Goal: Transaction & Acquisition: Purchase product/service

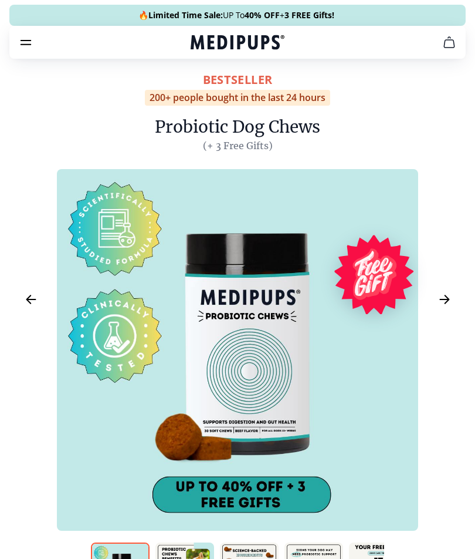
click at [451, 39] on icon "cart" at bounding box center [449, 42] width 14 height 14
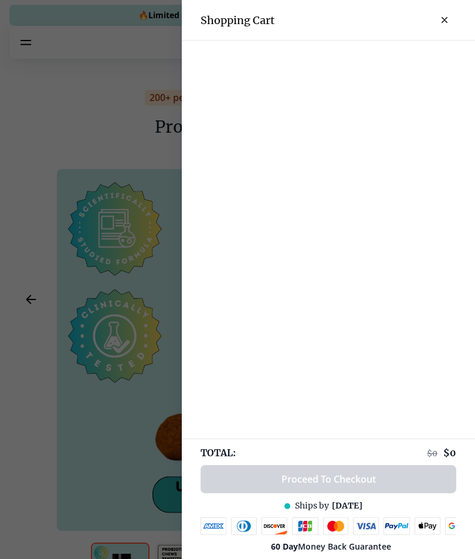
click at [90, 100] on div at bounding box center [237, 279] width 475 height 559
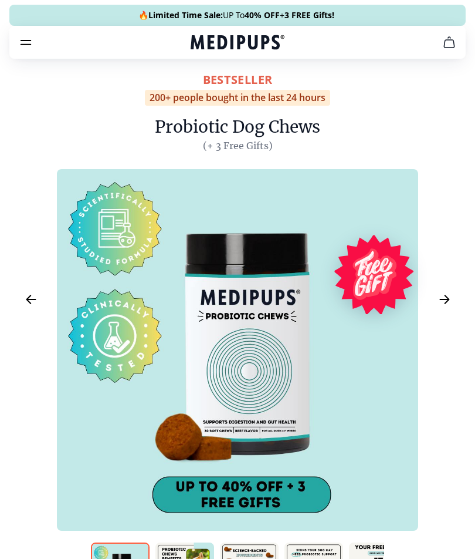
click at [26, 46] on icon "burger-menu" at bounding box center [26, 42] width 14 height 14
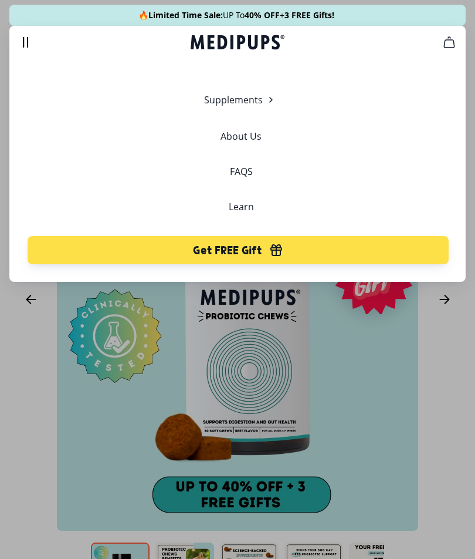
click at [276, 250] on icon "button" at bounding box center [276, 252] width 11 height 8
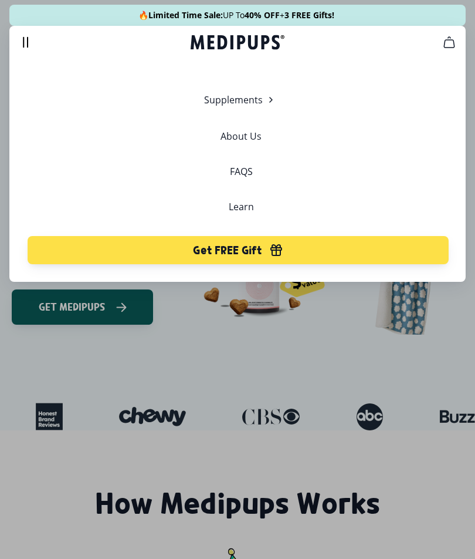
scroll to position [0, 57]
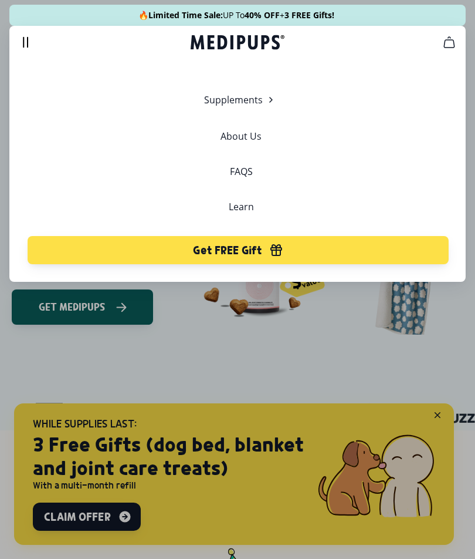
click at [0, 0] on span "3 FREE Gifts!" at bounding box center [0, 0] width 0 height 0
click at [123, 518] on div at bounding box center [237, 279] width 475 height 559
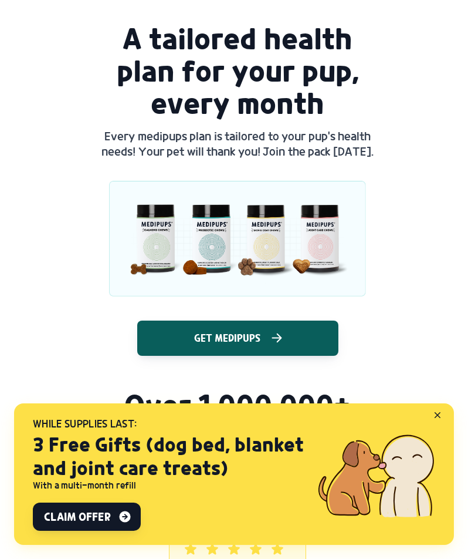
scroll to position [1234, 0]
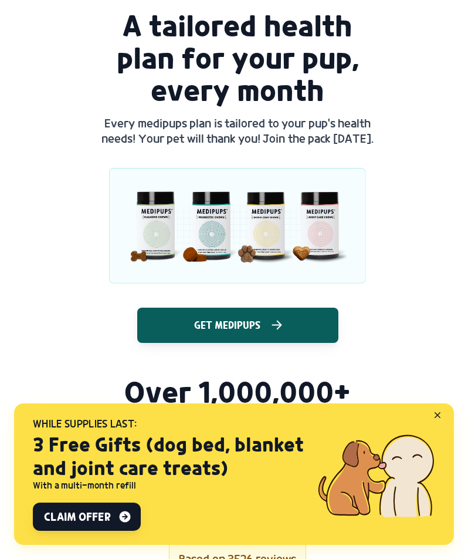
click at [296, 322] on button "Get Medipups" at bounding box center [237, 324] width 201 height 35
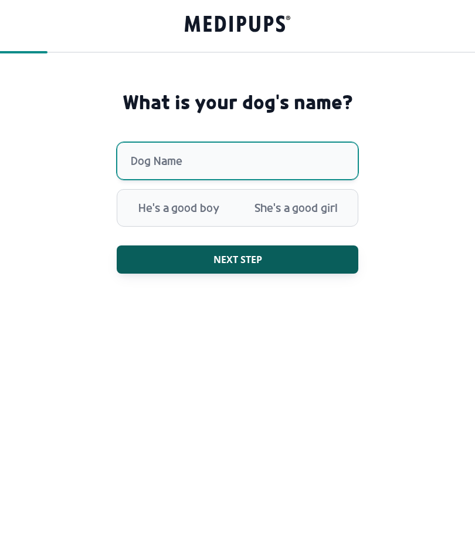
click at [315, 143] on input "Dog Name" at bounding box center [238, 162] width 242 height 38
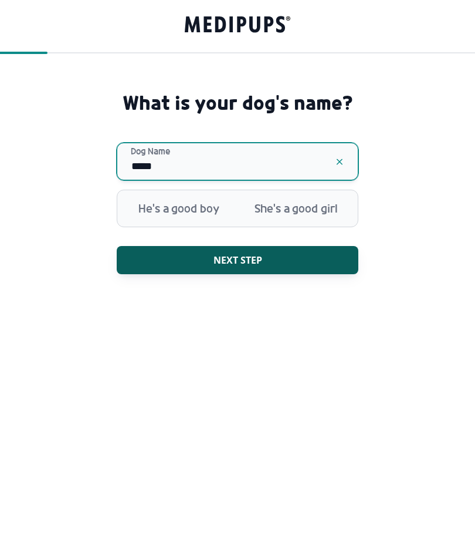
type input "******"
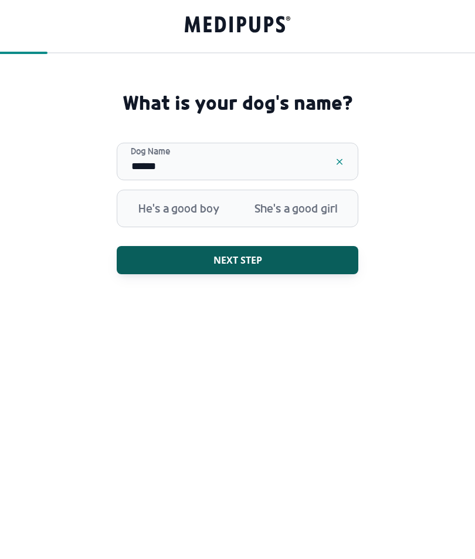
click at [266, 246] on button "Next step" at bounding box center [238, 260] width 242 height 28
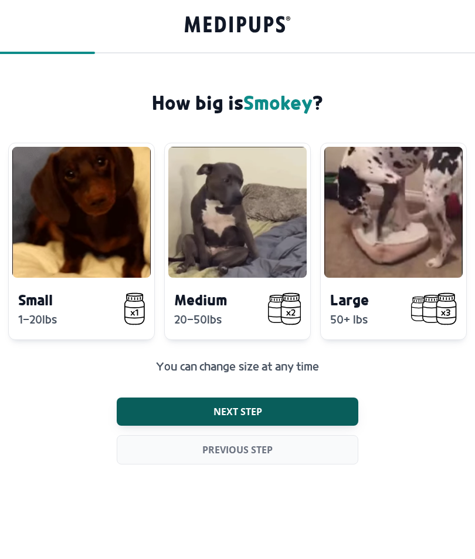
click at [273, 236] on div "Medium 20-50lbs" at bounding box center [237, 241] width 147 height 197
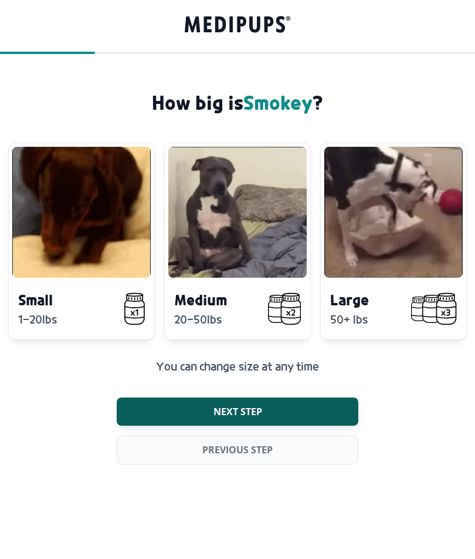
click at [294, 397] on button "Next step" at bounding box center [238, 411] width 242 height 28
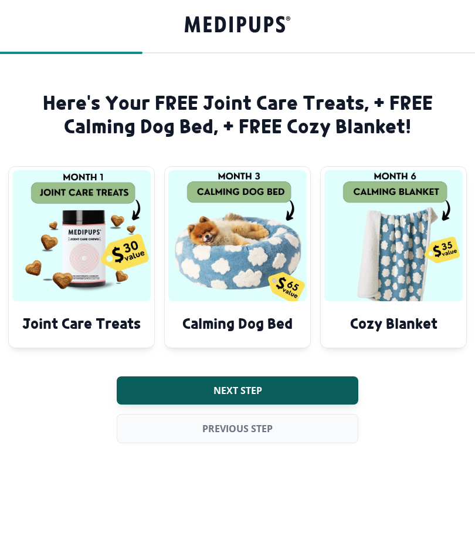
click at [282, 376] on button "Next step" at bounding box center [238, 390] width 242 height 28
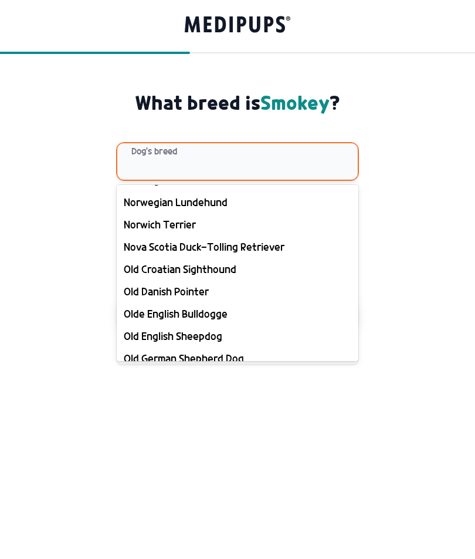
scroll to position [8704, 0]
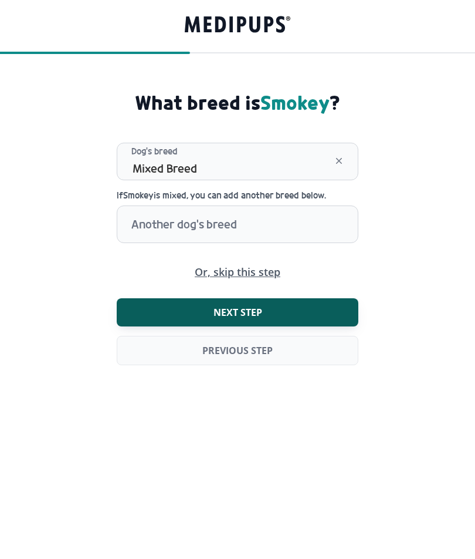
click at [341, 298] on button "Next step" at bounding box center [238, 312] width 242 height 28
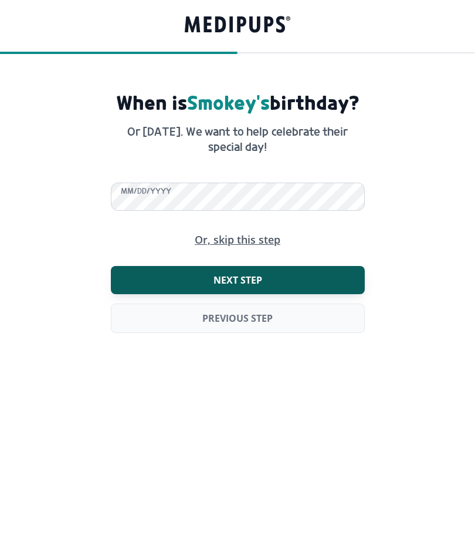
click at [343, 266] on button "Next step" at bounding box center [238, 280] width 254 height 28
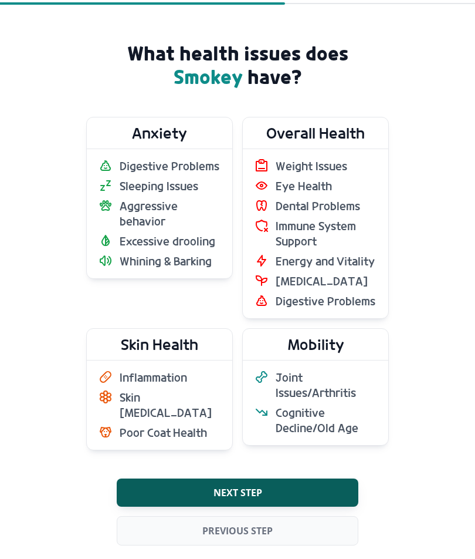
click at [203, 255] on span "Whining & Barking" at bounding box center [166, 260] width 92 height 15
click at [326, 485] on button "Next step" at bounding box center [238, 492] width 242 height 28
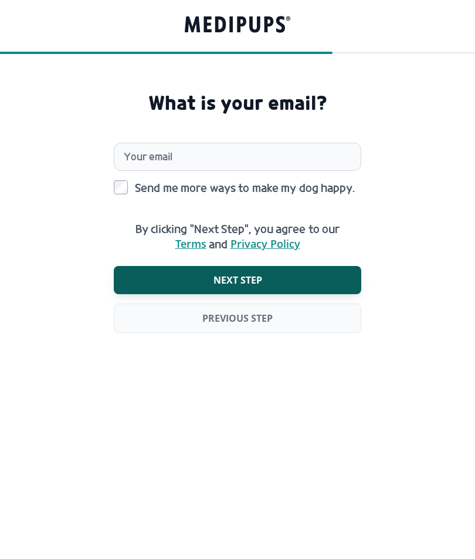
click at [333, 266] on button "Next step" at bounding box center [238, 280] width 248 height 28
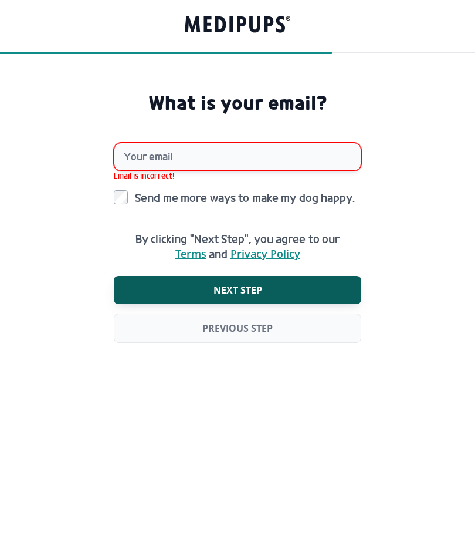
click at [332, 143] on input "Your email" at bounding box center [238, 157] width 248 height 28
type input "**********"
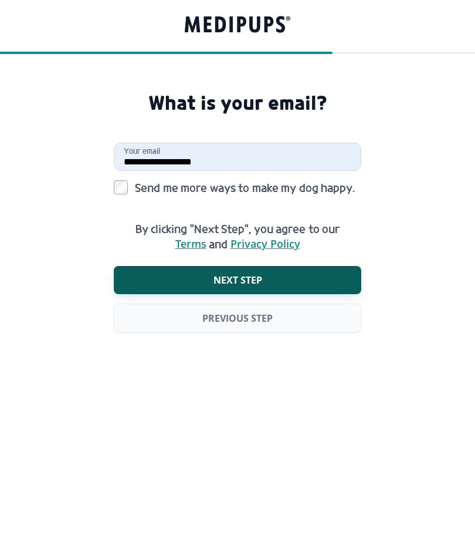
click at [268, 266] on button "Next step" at bounding box center [238, 280] width 248 height 28
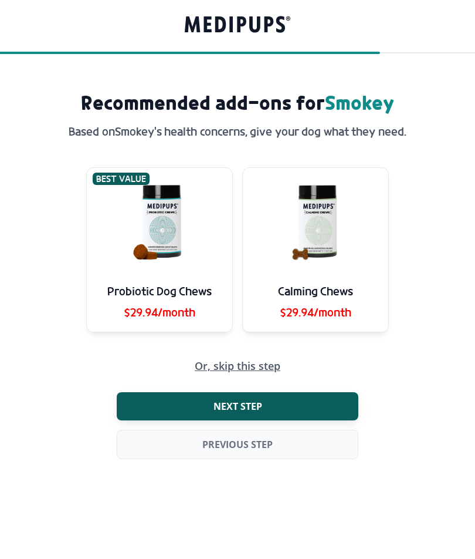
click at [346, 304] on h5 "$29.94/month" at bounding box center [316, 311] width 122 height 15
click at [323, 392] on button "Next step" at bounding box center [238, 406] width 242 height 28
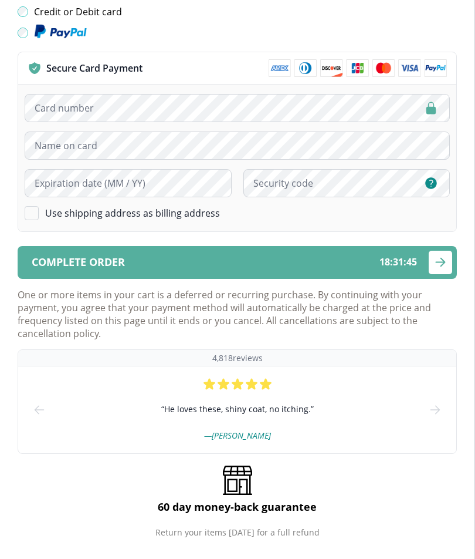
scroll to position [574, 0]
